Goal: Find specific page/section: Find specific page/section

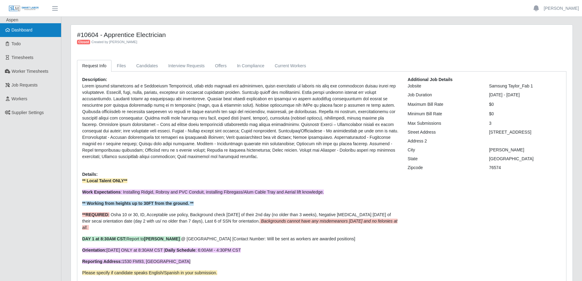
click at [16, 31] on span "Dashboard" at bounding box center [22, 30] width 21 height 5
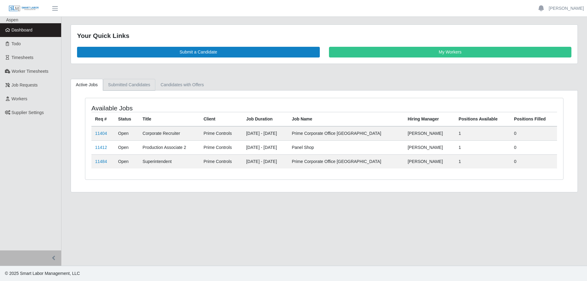
click at [119, 83] on link "Submitted Candidates" at bounding box center [129, 85] width 53 height 12
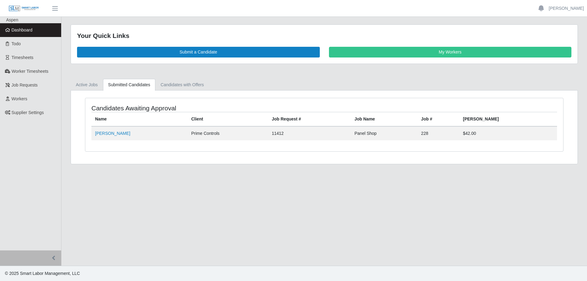
click at [34, 30] on link "Dashboard" at bounding box center [30, 30] width 61 height 14
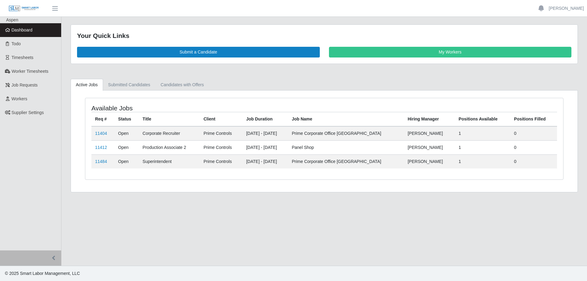
click at [8, 30] on icon at bounding box center [8, 30] width 6 height 4
click at [129, 81] on link "Submitted Candidates" at bounding box center [129, 85] width 53 height 12
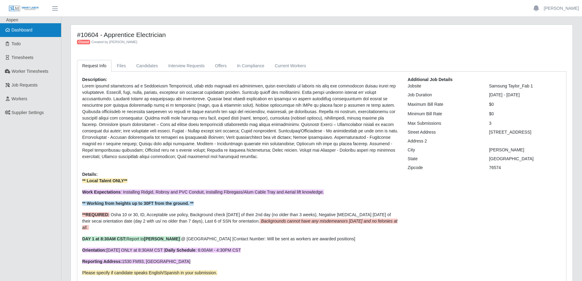
click at [30, 32] on span "Dashboard" at bounding box center [22, 30] width 21 height 5
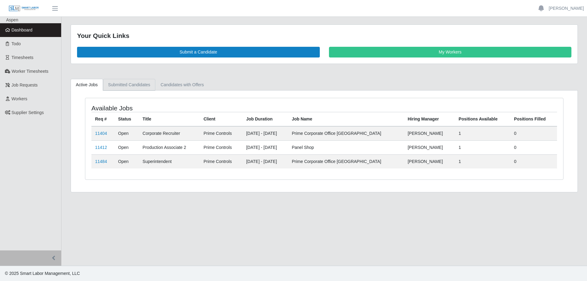
click at [132, 86] on link "Submitted Candidates" at bounding box center [129, 85] width 53 height 12
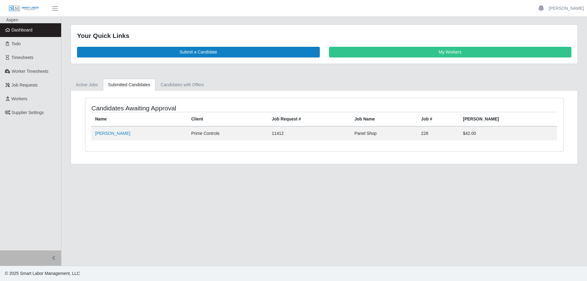
click at [33, 28] on link "Dashboard" at bounding box center [30, 30] width 61 height 14
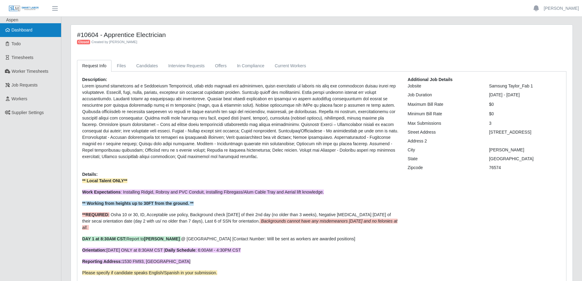
click at [36, 32] on link "Dashboard" at bounding box center [30, 30] width 61 height 14
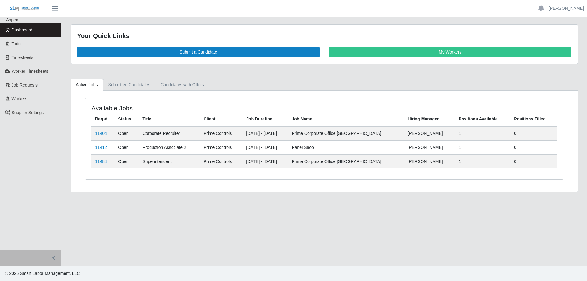
click at [129, 85] on link "Submitted Candidates" at bounding box center [129, 85] width 53 height 12
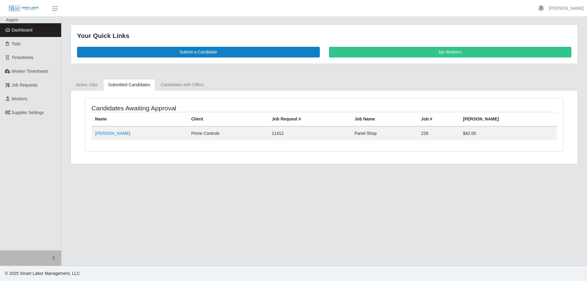
click at [43, 29] on link "Dashboard" at bounding box center [30, 30] width 61 height 14
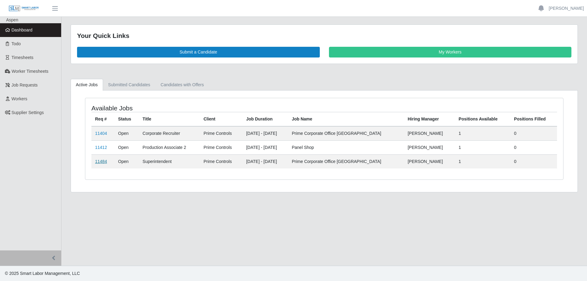
click at [101, 162] on link "11484" at bounding box center [101, 161] width 12 height 5
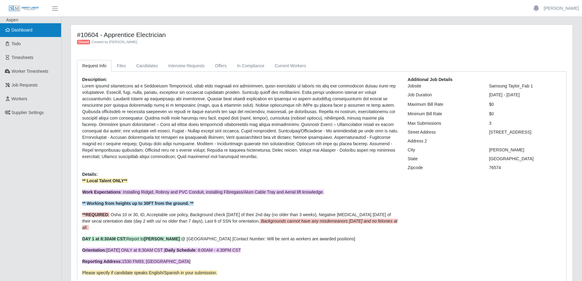
click at [26, 31] on span "Dashboard" at bounding box center [22, 30] width 21 height 5
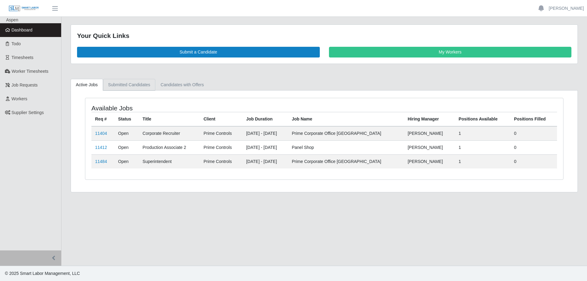
click at [125, 86] on link "Submitted Candidates" at bounding box center [129, 85] width 53 height 12
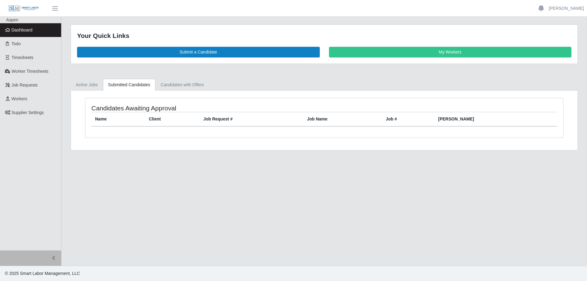
click at [39, 30] on link "Dashboard" at bounding box center [30, 30] width 61 height 14
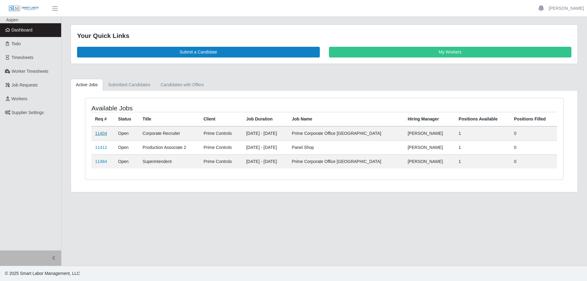
click at [106, 134] on link "11404" at bounding box center [101, 133] width 12 height 5
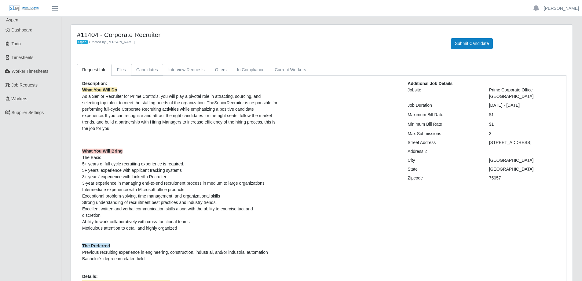
click at [148, 71] on link "Candidates" at bounding box center [147, 70] width 32 height 12
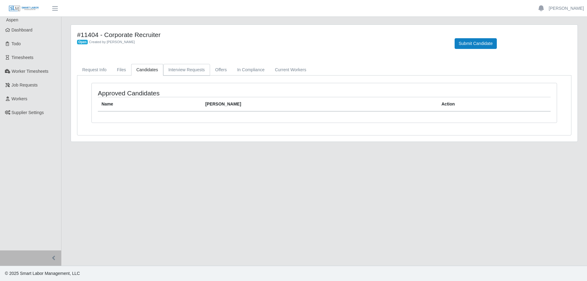
click at [189, 69] on link "Interview Requests" at bounding box center [186, 70] width 47 height 12
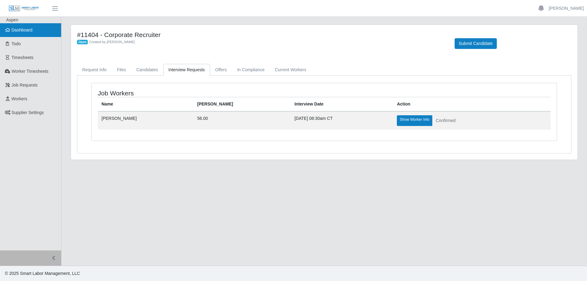
click at [28, 31] on span "Dashboard" at bounding box center [22, 30] width 21 height 5
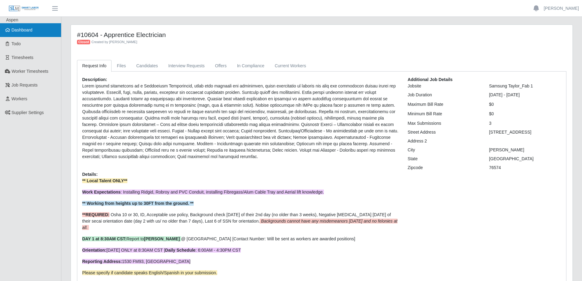
click at [25, 30] on span "Dashboard" at bounding box center [22, 30] width 21 height 5
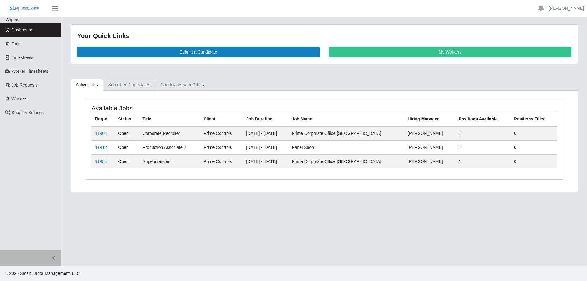
click at [137, 83] on link "Submitted Candidates" at bounding box center [129, 85] width 53 height 12
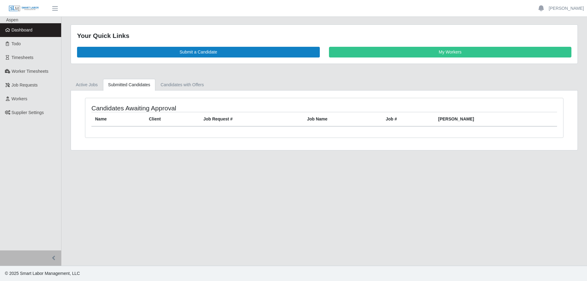
click at [29, 32] on span "Dashboard" at bounding box center [22, 30] width 21 height 5
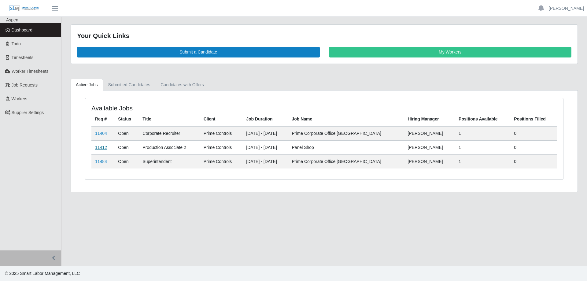
click at [102, 148] on link "11412" at bounding box center [101, 147] width 12 height 5
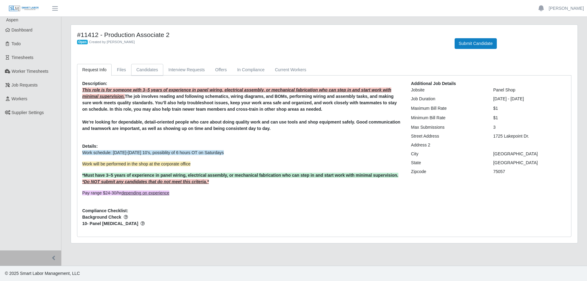
click at [149, 70] on link "Candidates" at bounding box center [147, 70] width 32 height 12
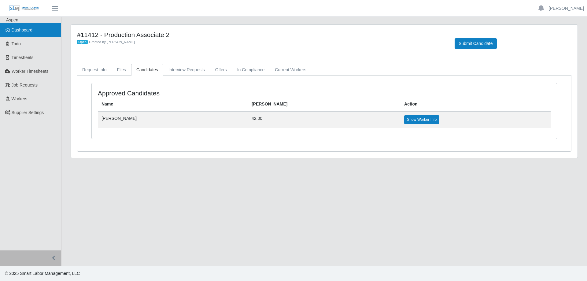
click at [31, 32] on span "Dashboard" at bounding box center [22, 30] width 21 height 5
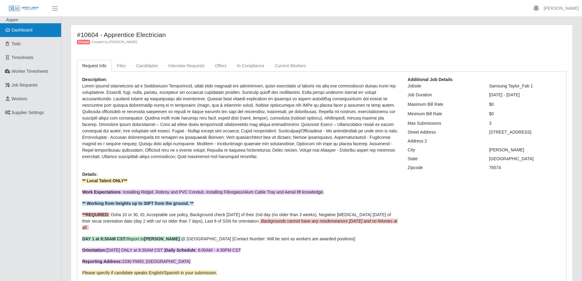
click at [28, 28] on span "Dashboard" at bounding box center [22, 30] width 21 height 5
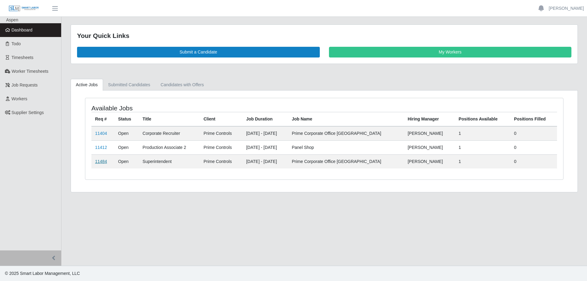
click at [100, 162] on link "11484" at bounding box center [101, 161] width 12 height 5
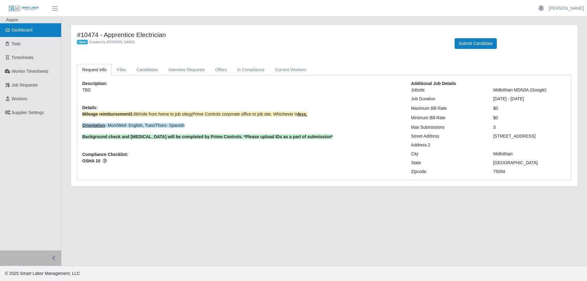
click at [34, 29] on link "Dashboard" at bounding box center [30, 30] width 61 height 14
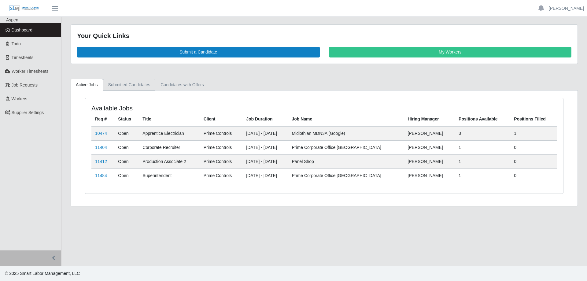
click at [131, 84] on link "Submitted Candidates" at bounding box center [129, 85] width 53 height 12
